Goal: Information Seeking & Learning: Learn about a topic

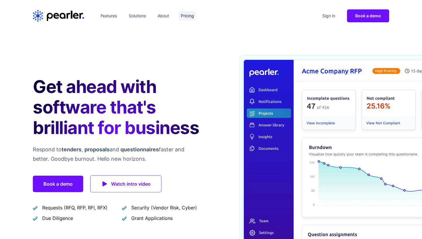
click at [190, 14] on link "Pricing" at bounding box center [188, 15] width 18 height 9
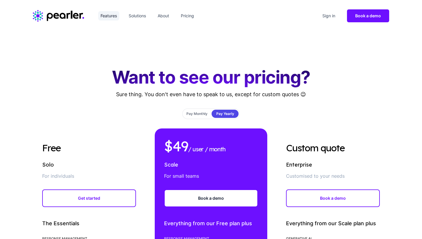
click at [112, 17] on link "Features" at bounding box center [108, 15] width 21 height 9
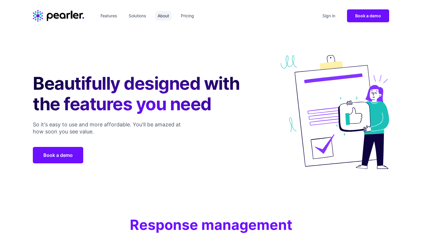
click at [160, 17] on link "About" at bounding box center [163, 15] width 16 height 9
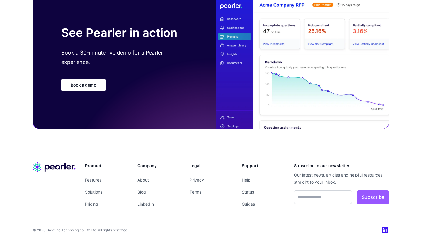
scroll to position [1059, 0]
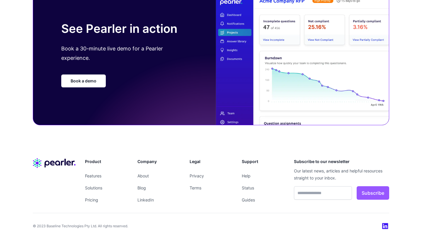
click at [387, 227] on img at bounding box center [385, 226] width 7 height 7
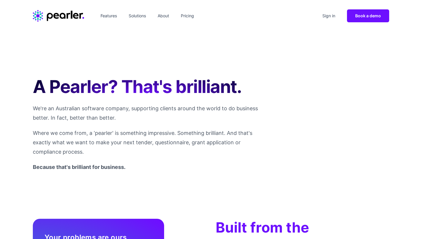
scroll to position [0, 0]
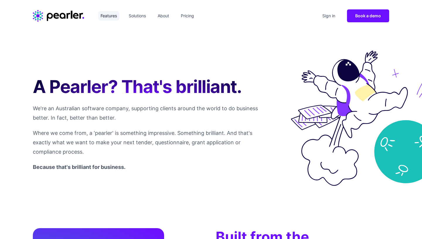
click at [118, 15] on link "Features" at bounding box center [108, 15] width 21 height 9
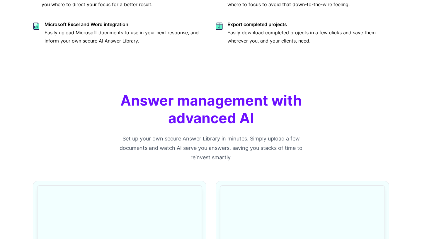
scroll to position [573, 0]
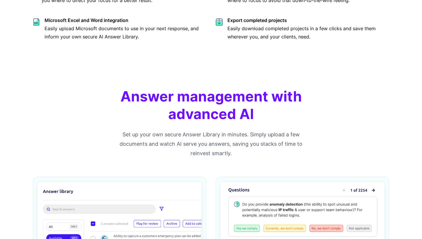
click at [214, 140] on p "Set up your own secure Answer Library in minutes. Simply upload a few documents…" at bounding box center [211, 144] width 188 height 28
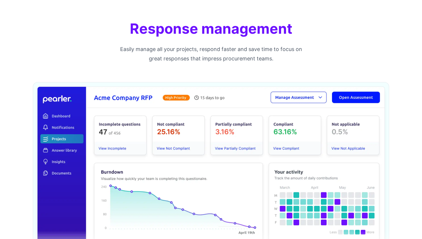
scroll to position [0, 0]
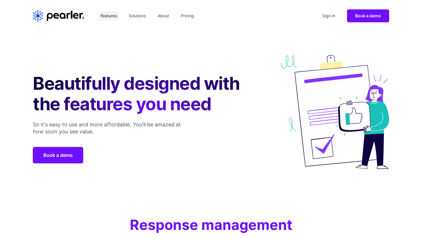
click at [115, 15] on link "Features" at bounding box center [108, 15] width 21 height 9
click at [141, 17] on link "Solutions" at bounding box center [137, 15] width 22 height 9
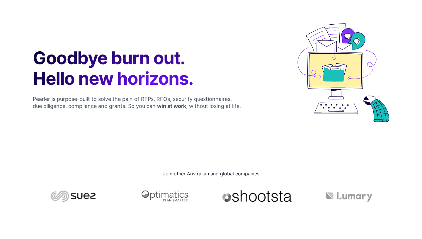
scroll to position [32, 0]
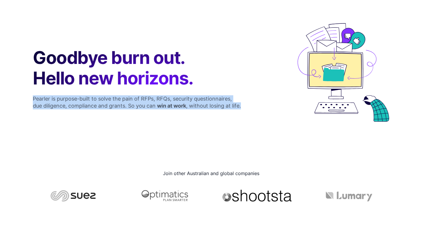
drag, startPoint x: 21, startPoint y: 95, endPoint x: 248, endPoint y: 110, distance: 227.4
click at [248, 110] on div "Goodbye burn out. Hello new horizons. Pearler is purpose-built to solve the pai…" at bounding box center [211, 72] width 422 height 145
copy p "Pearler is purpose-built to solve the pain of RFPs, RFQs, security questionnair…"
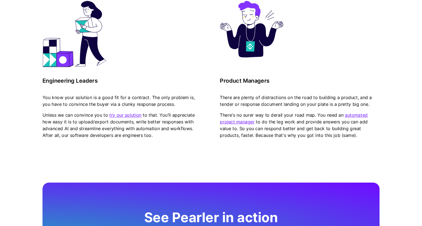
scroll to position [1602, 0]
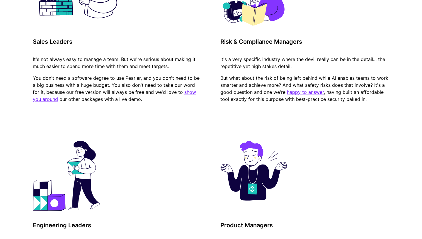
click at [137, 119] on div "Sales Leaders It's not always easy to manage a team. But we're serious about ma…" at bounding box center [211, 116] width 356 height 339
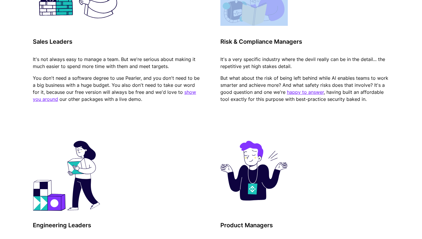
click at [137, 119] on div "Sales Leaders It's not always easy to manage a team. But we're serious about ma…" at bounding box center [211, 116] width 356 height 339
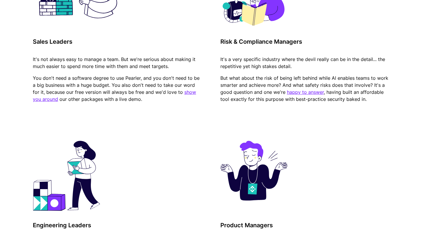
click at [132, 95] on p "You don't need a software degree to use Pearler, and you don't need to be a big…" at bounding box center [117, 88] width 169 height 33
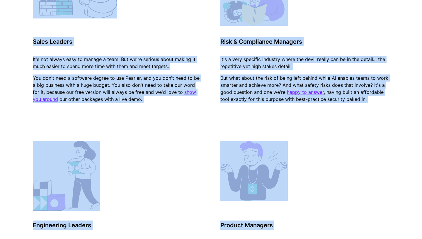
copy body "Loremips Dolorsita Conse Adipisc Elit se Doei t inci Utlabor etdo mag. Aliqu en…"
